Goal: Task Accomplishment & Management: Use online tool/utility

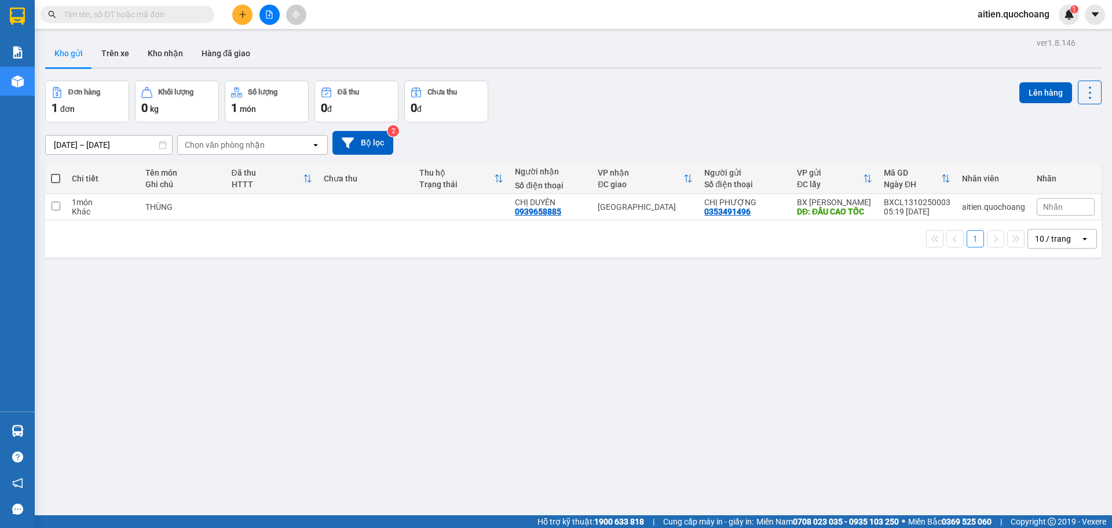
click at [57, 178] on span at bounding box center [55, 178] width 9 height 9
click at [56, 173] on input "checkbox" at bounding box center [56, 173] width 0 height 0
checkbox input "true"
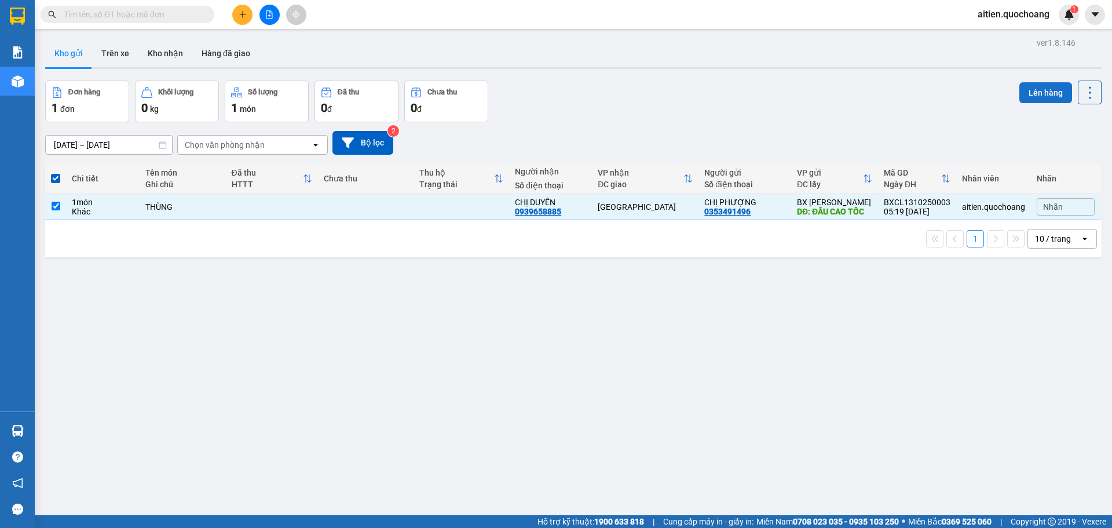
click at [1043, 88] on button "Lên hàng" at bounding box center [1045, 92] width 53 height 21
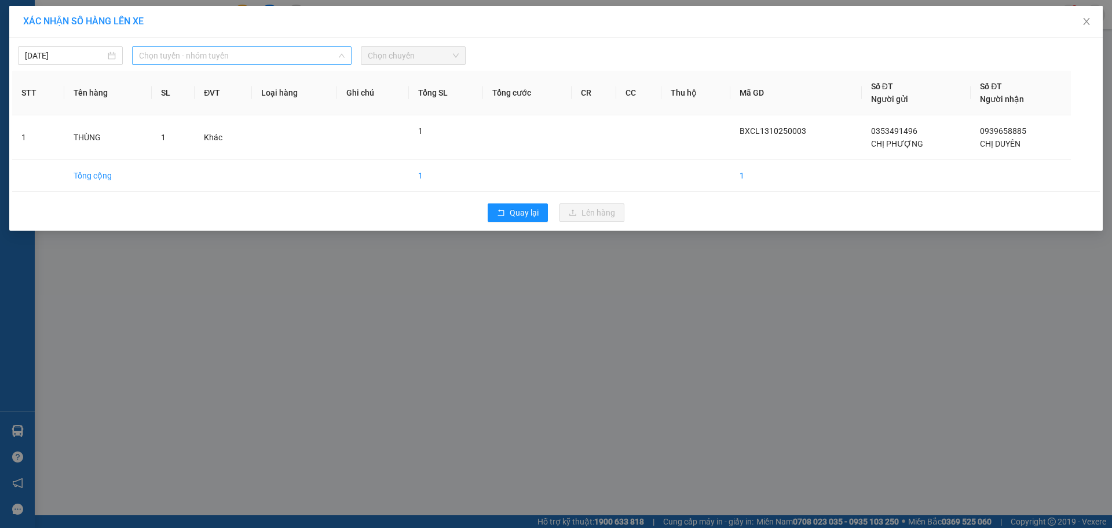
click at [301, 54] on span "Chọn tuyến - nhóm tuyến" at bounding box center [242, 55] width 206 height 17
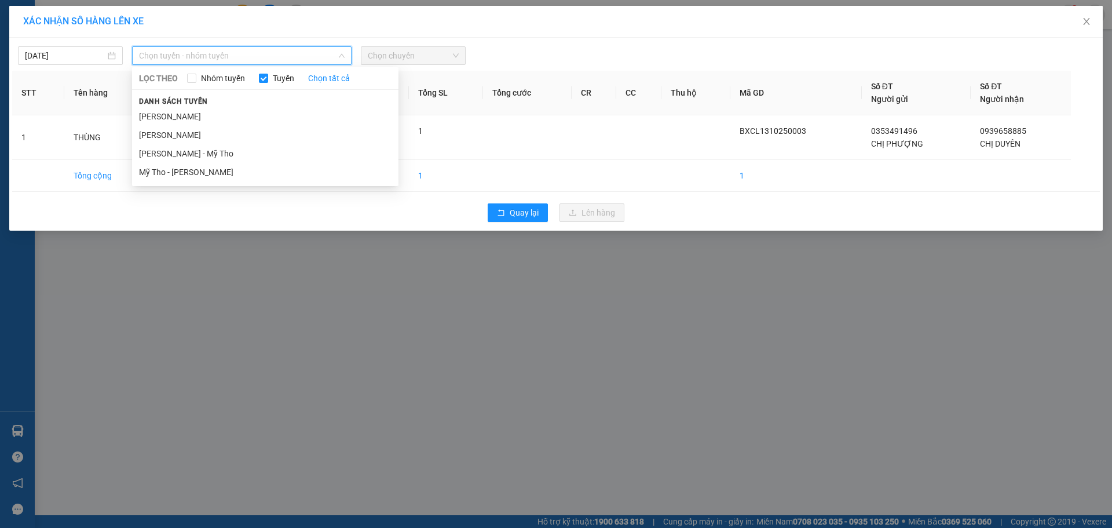
drag, startPoint x: 270, startPoint y: 112, endPoint x: 276, endPoint y: 108, distance: 6.6
click at [270, 112] on li "[PERSON_NAME]" at bounding box center [265, 116] width 266 height 19
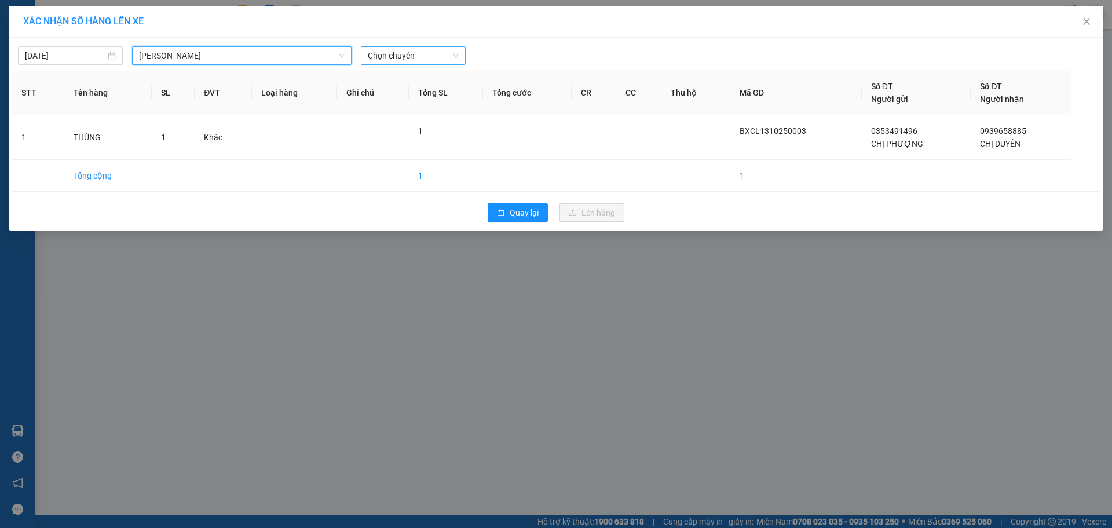
click at [443, 56] on span "Chọn chuyến" at bounding box center [413, 55] width 91 height 17
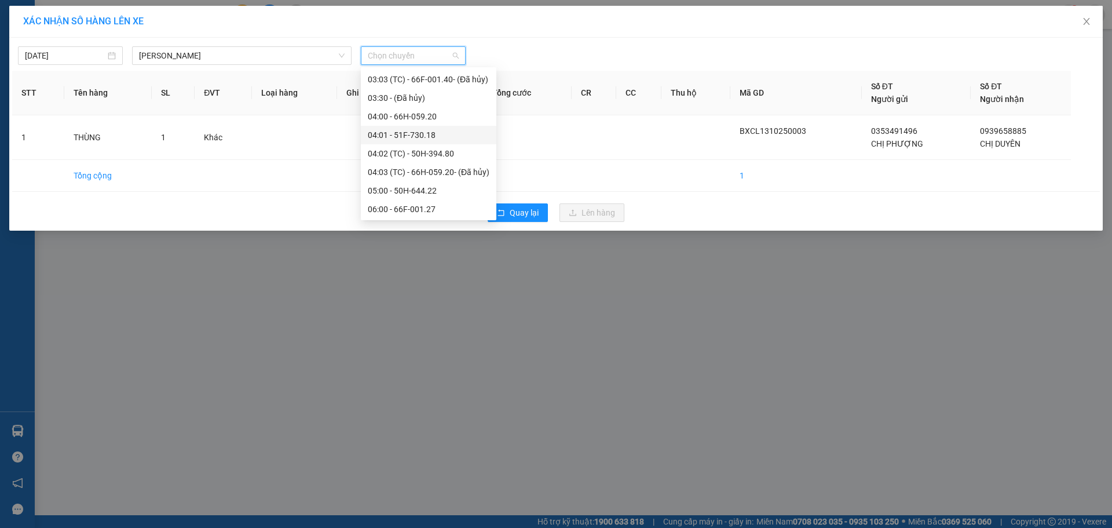
scroll to position [232, 0]
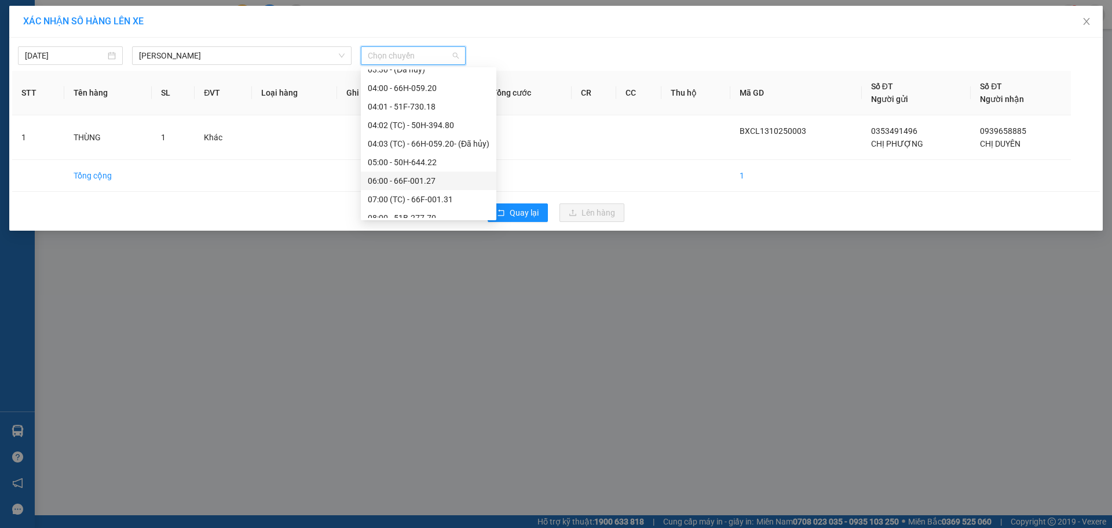
click at [408, 175] on div "06:00 - 66F-001.27" at bounding box center [429, 180] width 122 height 13
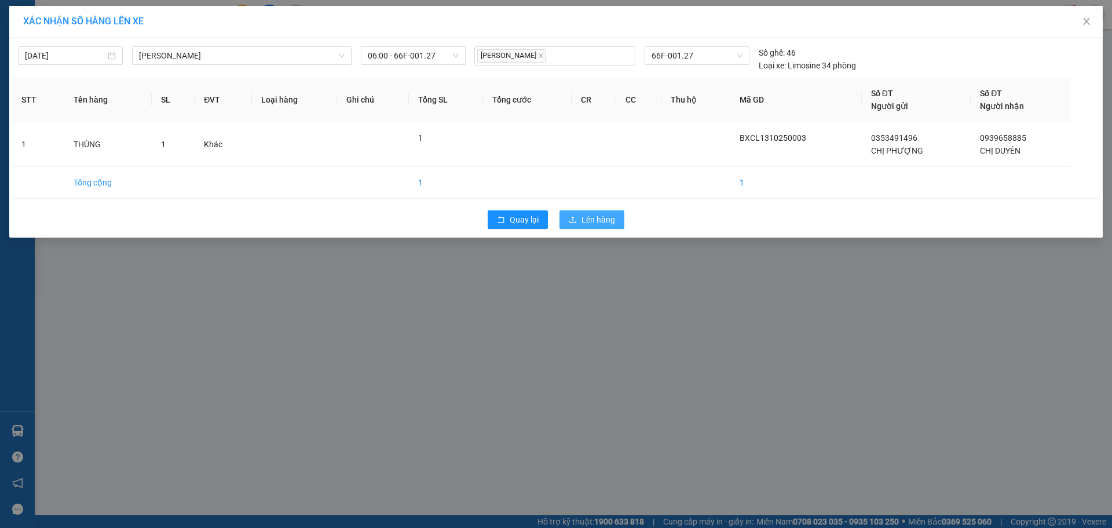
click at [602, 221] on span "Lên hàng" at bounding box center [599, 219] width 34 height 13
